Goal: Navigation & Orientation: Find specific page/section

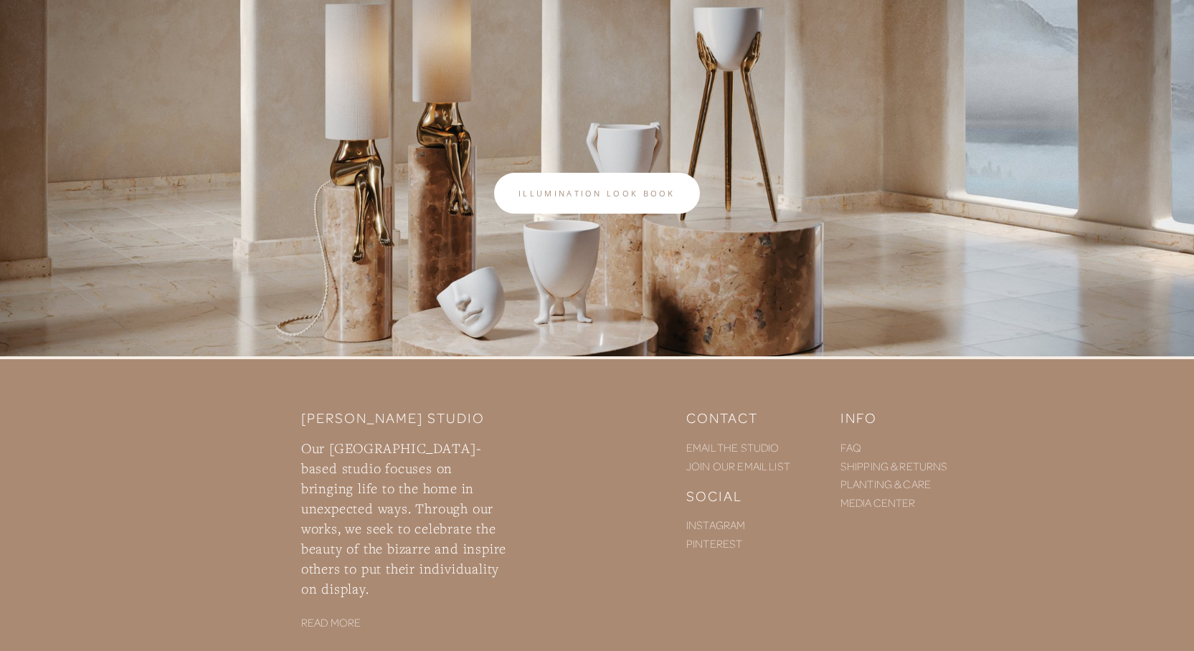
scroll to position [502, 0]
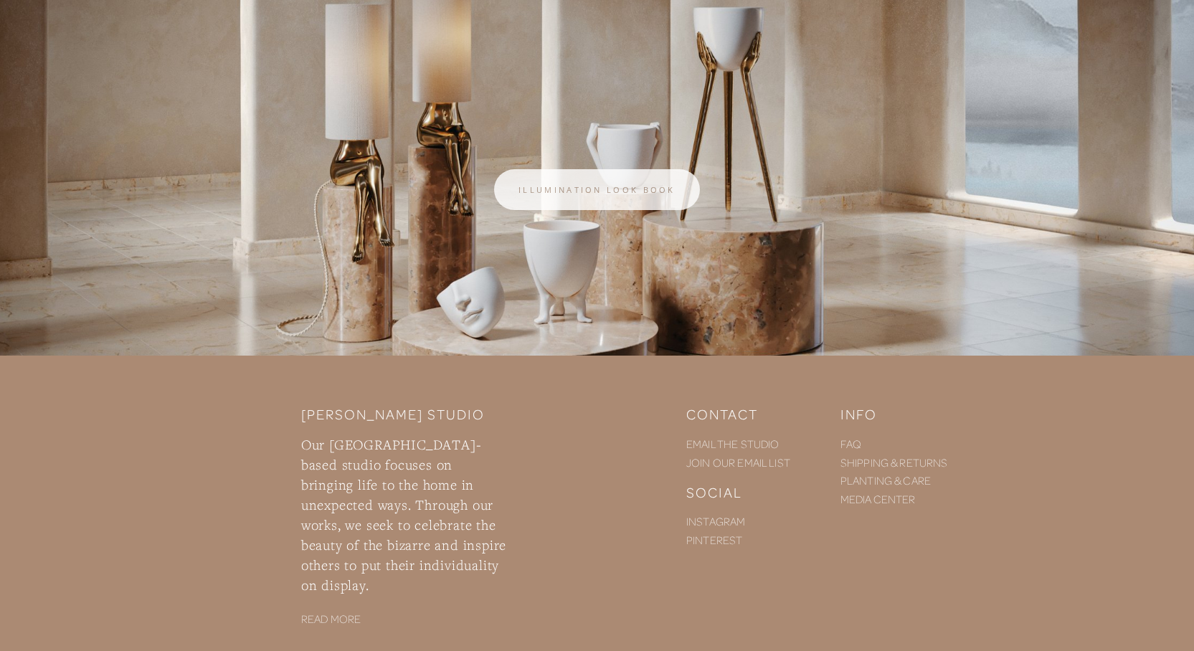
click at [604, 181] on link "Illumination look book" at bounding box center [597, 189] width 206 height 41
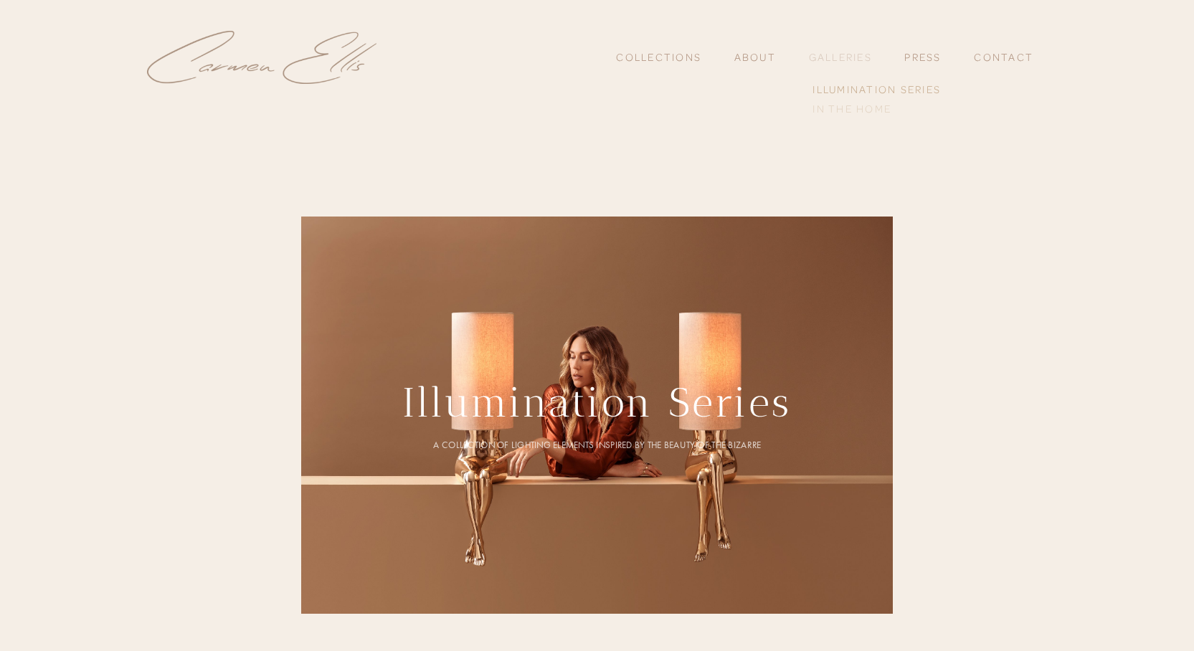
click at [837, 111] on link "In the home" at bounding box center [877, 108] width 136 height 19
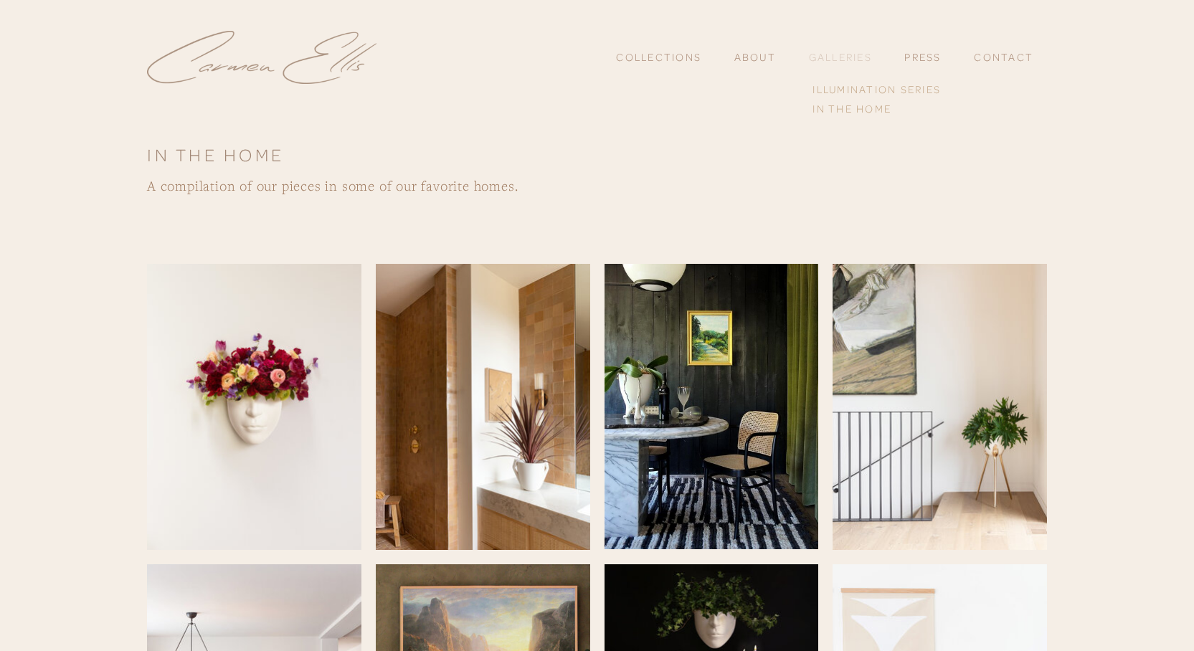
click at [842, 60] on link "Galleries" at bounding box center [840, 56] width 63 height 13
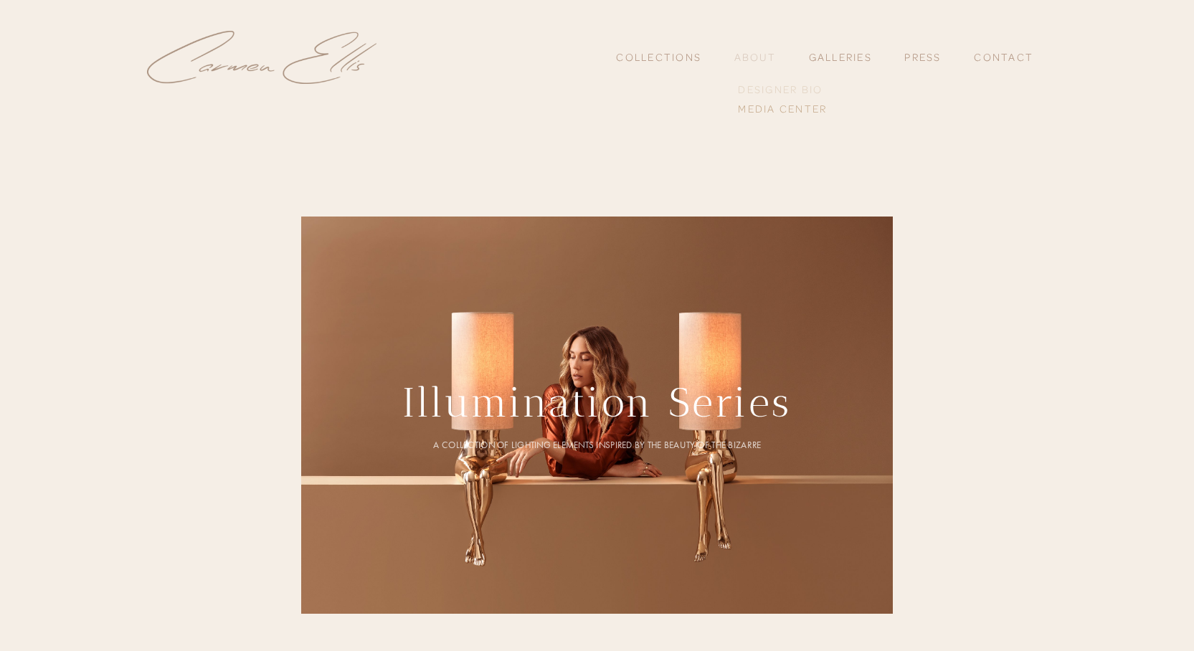
click at [775, 93] on link "Designer Bio" at bounding box center [782, 89] width 97 height 19
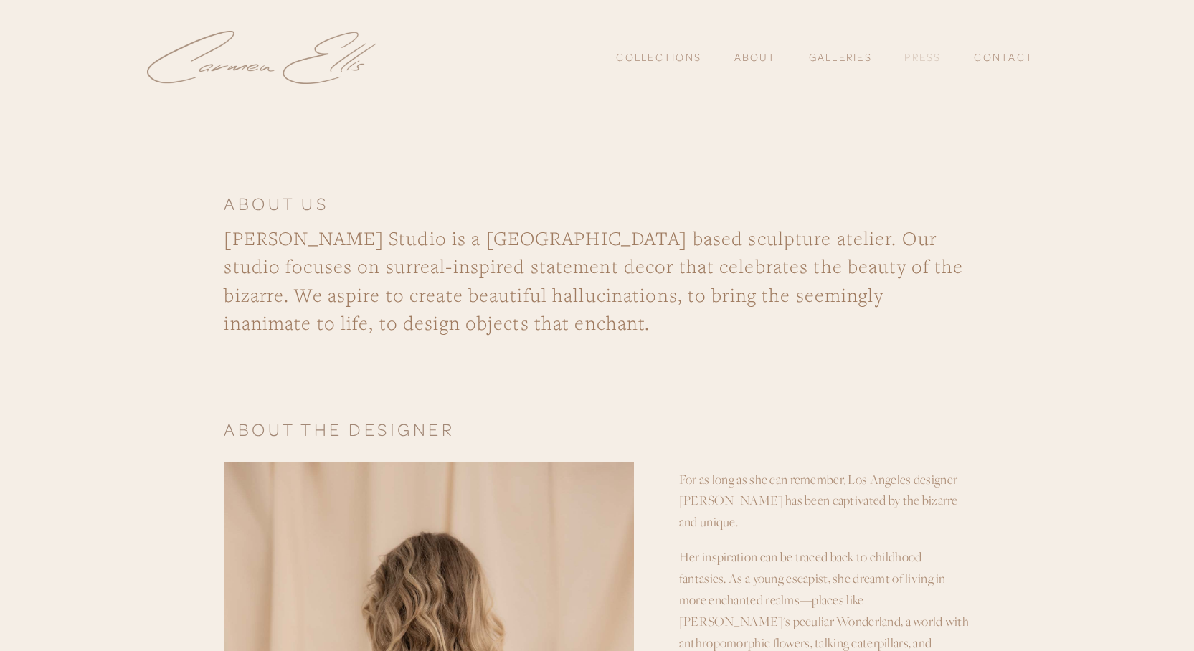
click at [916, 62] on link "Press" at bounding box center [922, 57] width 37 height 24
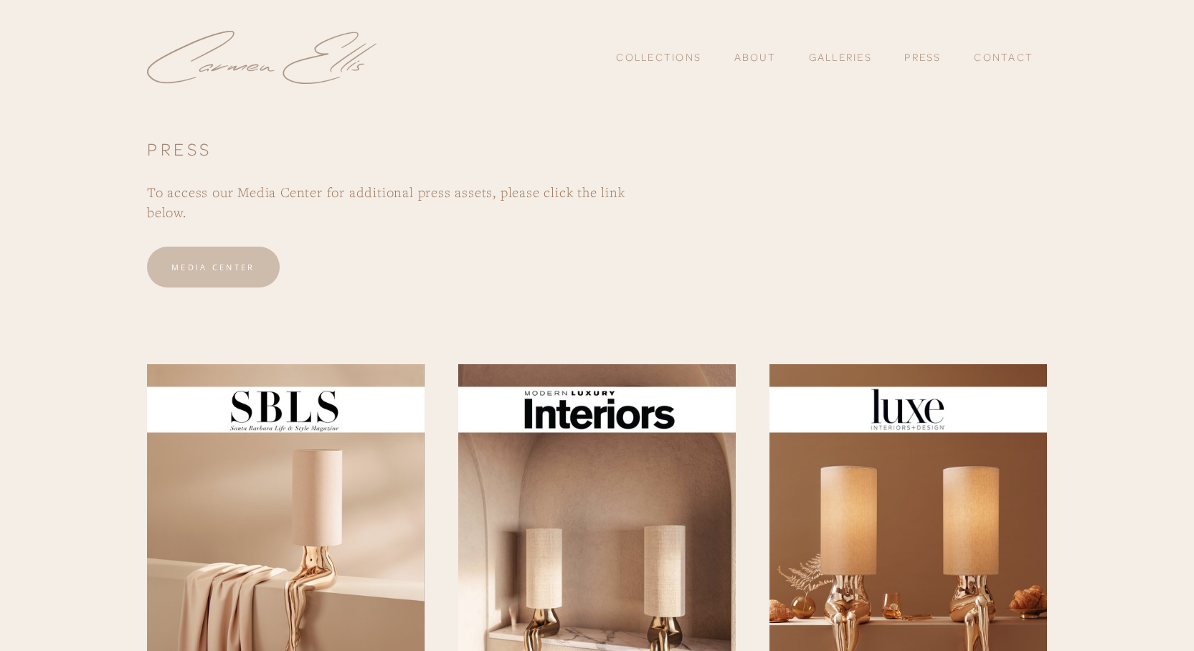
click at [211, 265] on link "MEDIA CENTER" at bounding box center [213, 267] width 133 height 41
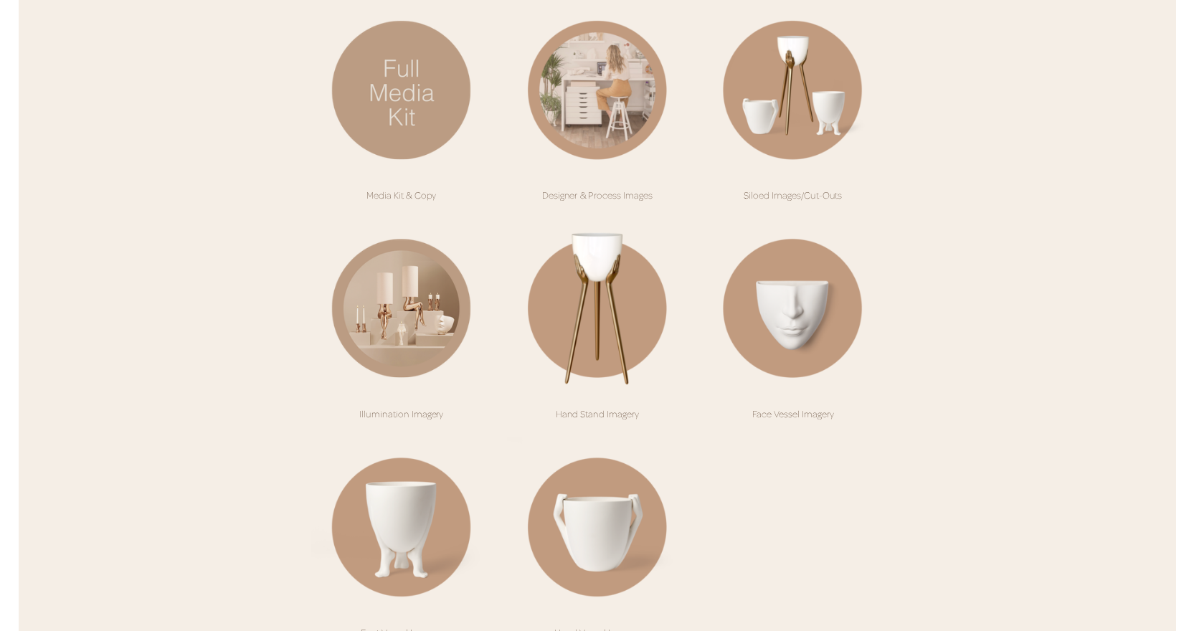
scroll to position [279, 0]
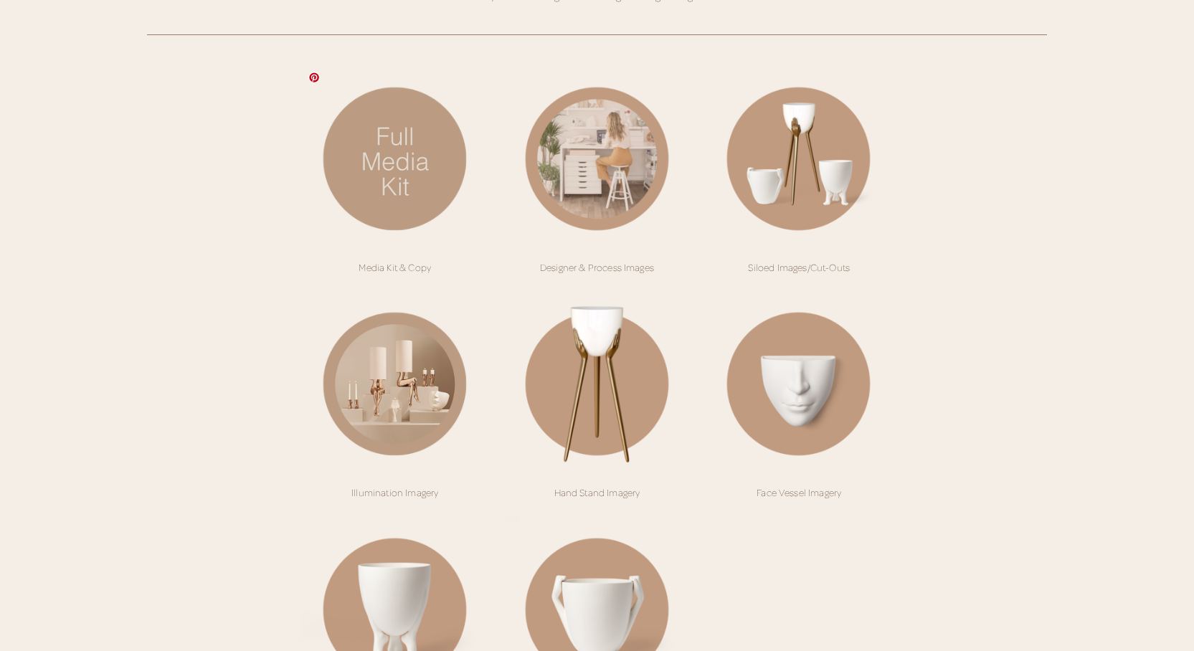
click at [427, 172] on img at bounding box center [395, 159] width 188 height 188
